Goal: Task Accomplishment & Management: Use online tool/utility

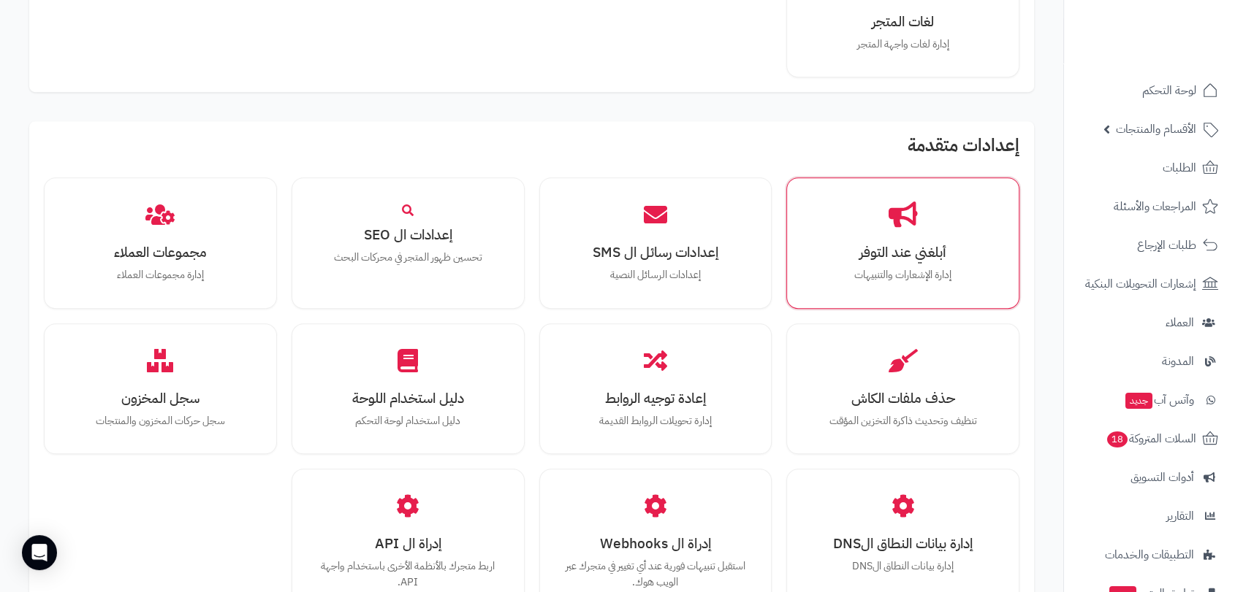
scroll to position [1217, 0]
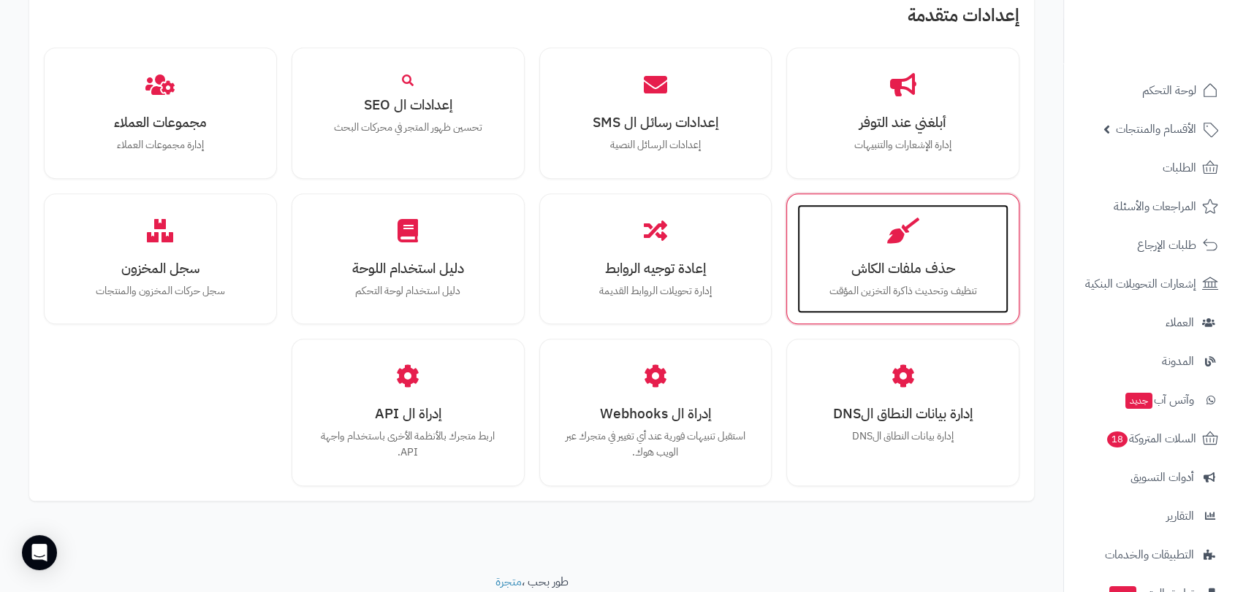
click at [929, 267] on h3 "حذف ملفات الكاش" at bounding box center [903, 268] width 182 height 15
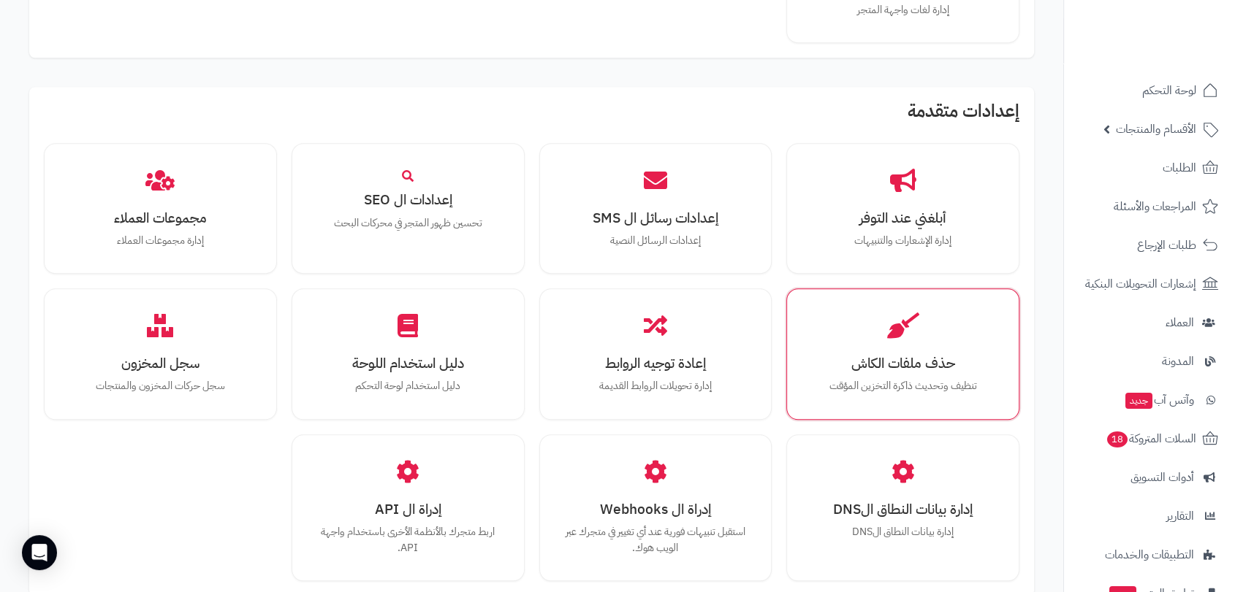
scroll to position [1319, 0]
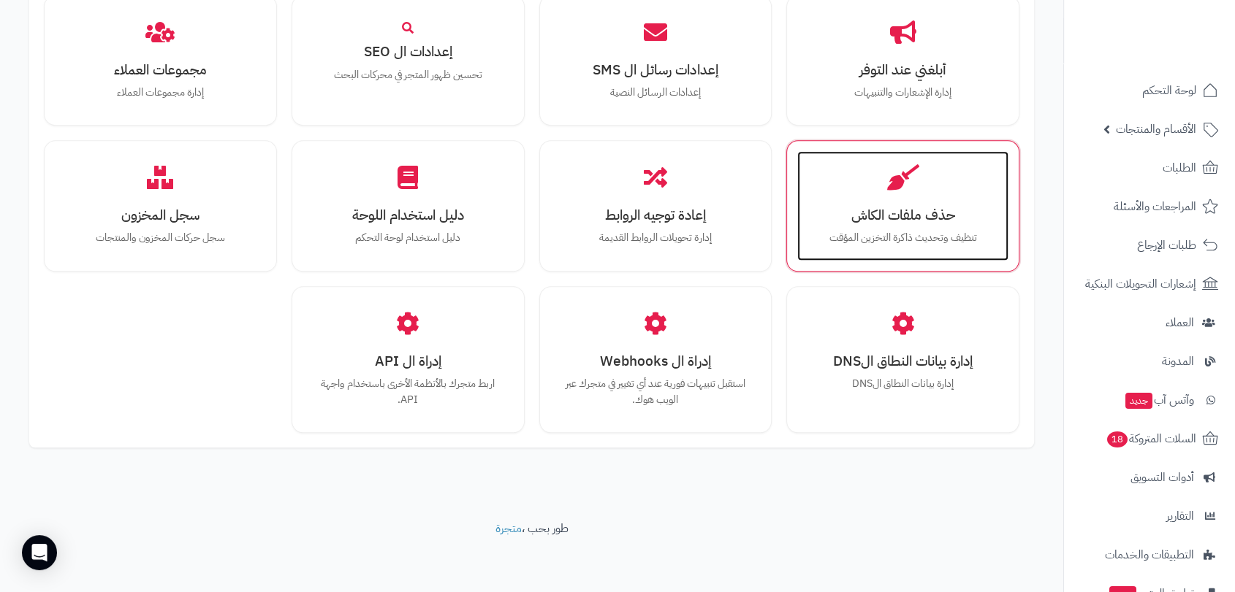
click at [889, 208] on h3 "حذف ملفات الكاش" at bounding box center [903, 214] width 182 height 15
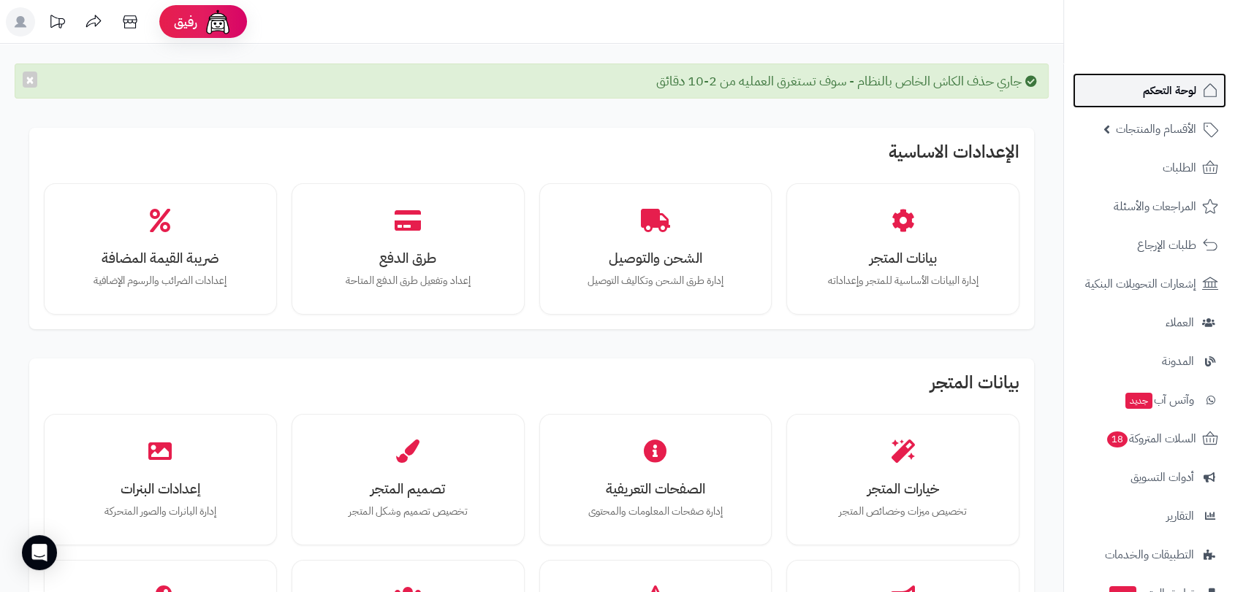
click at [1156, 86] on span "لوحة التحكم" at bounding box center [1168, 90] width 53 height 20
